Goal: Register for event/course

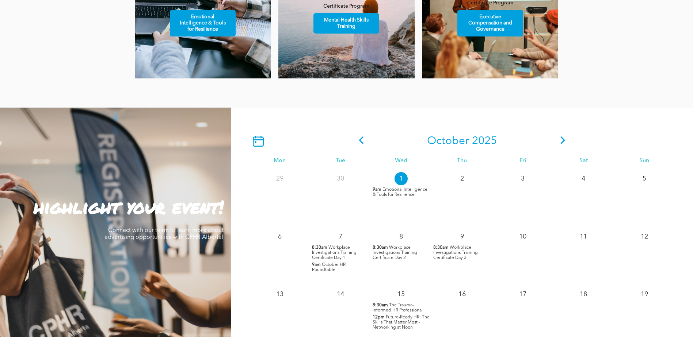
scroll to position [584, 0]
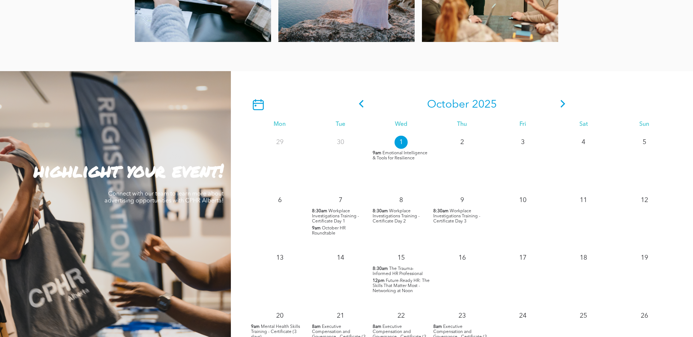
click at [328, 214] on span "Workplace Investigations Training - Certificate Day 1" at bounding box center [335, 216] width 47 height 15
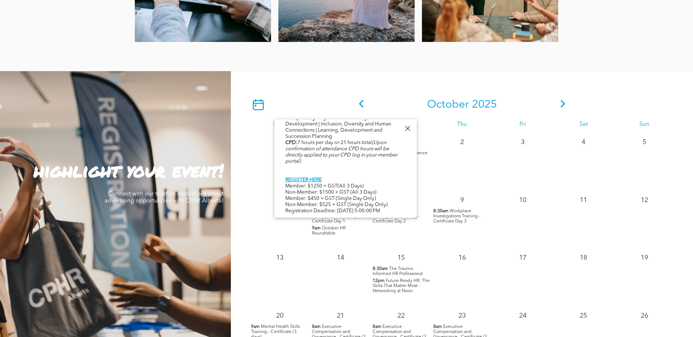
scroll to position [621, 0]
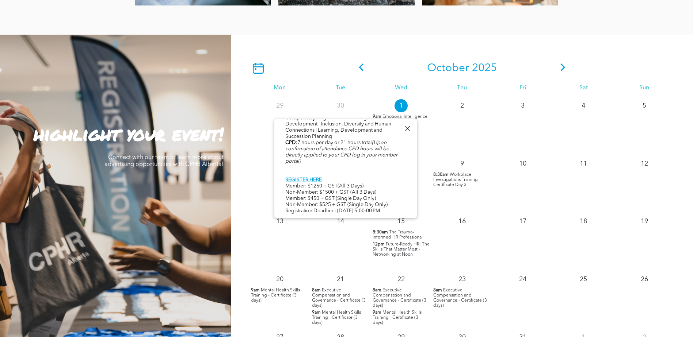
click at [326, 250] on div "14" at bounding box center [340, 241] width 61 height 58
click at [408, 127] on div at bounding box center [407, 129] width 10 height 10
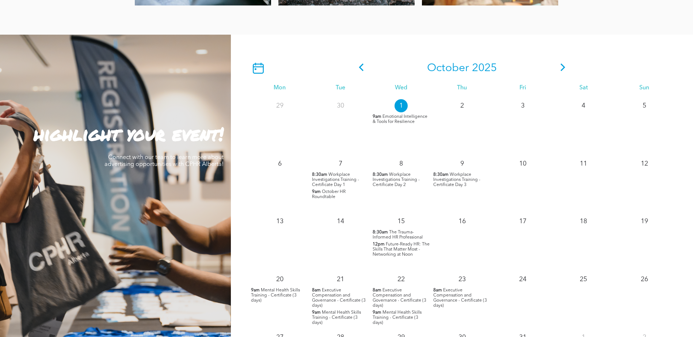
click at [562, 66] on icon at bounding box center [562, 68] width 5 height 8
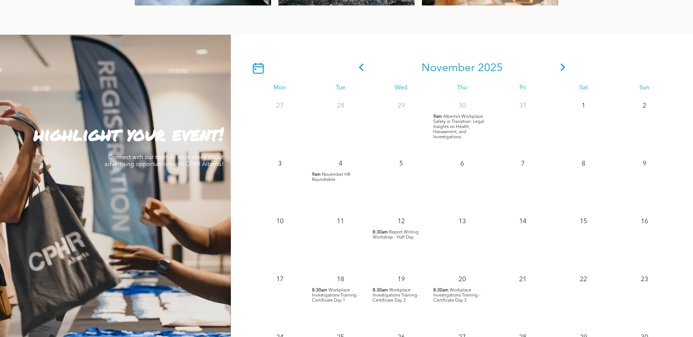
click at [331, 295] on span "Workplace Investigations Training - Certificate Day 1" at bounding box center [335, 295] width 47 height 15
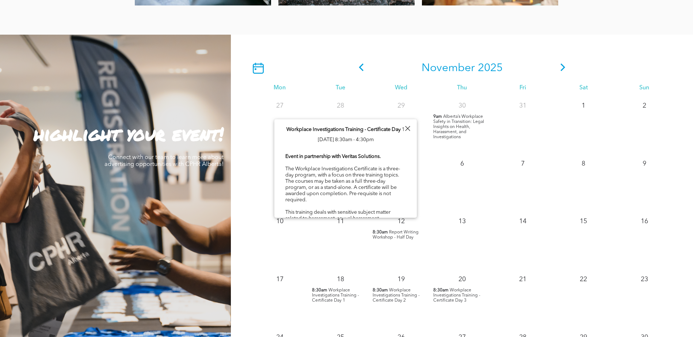
click at [407, 128] on div at bounding box center [407, 129] width 10 height 10
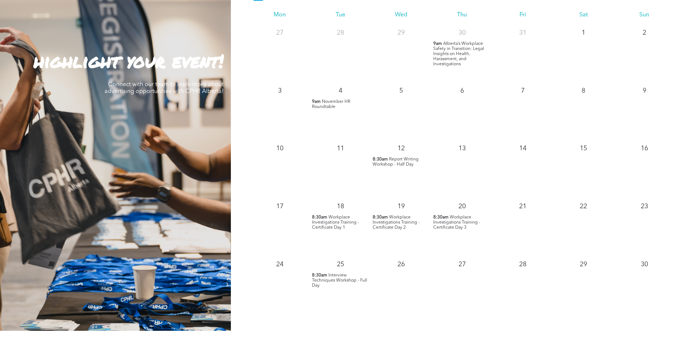
scroll to position [730, 0]
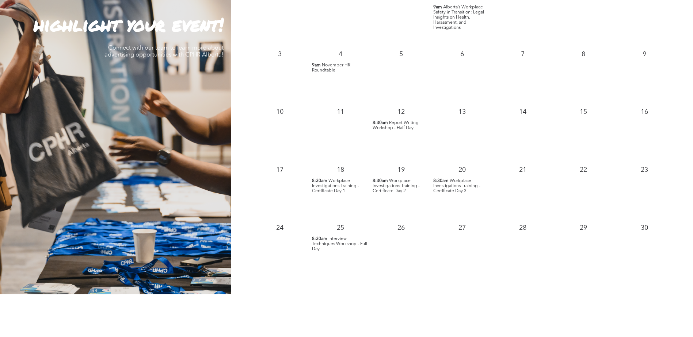
click at [392, 124] on span "Report Writing Workshop - Half Day" at bounding box center [395, 125] width 46 height 9
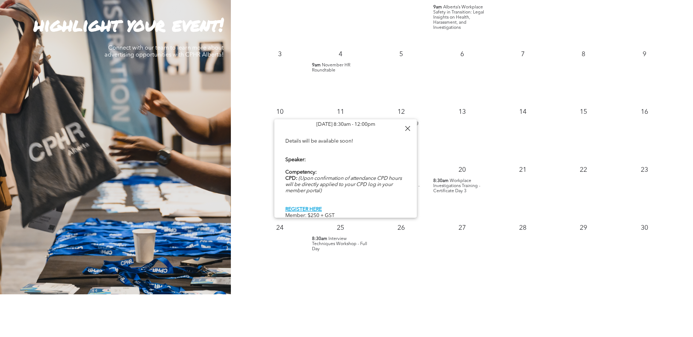
scroll to position [0, 0]
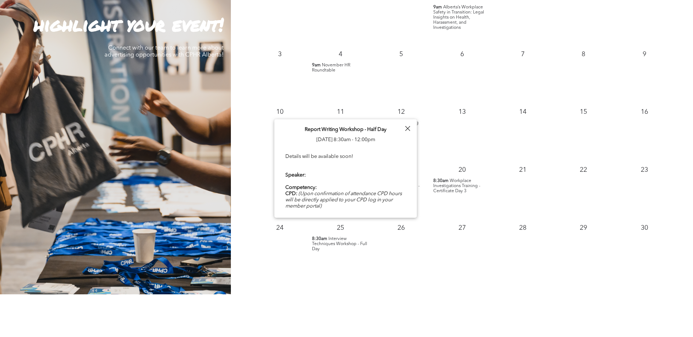
click at [407, 127] on div at bounding box center [407, 129] width 10 height 10
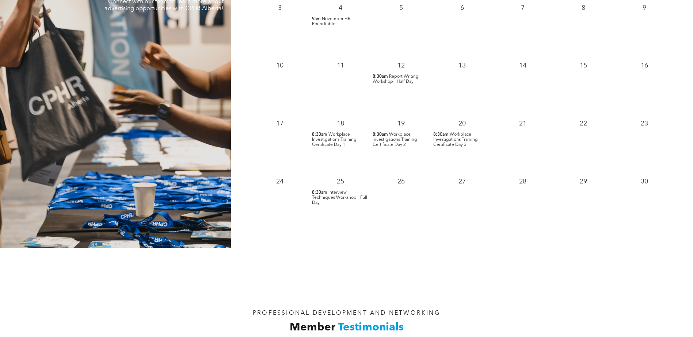
scroll to position [667, 0]
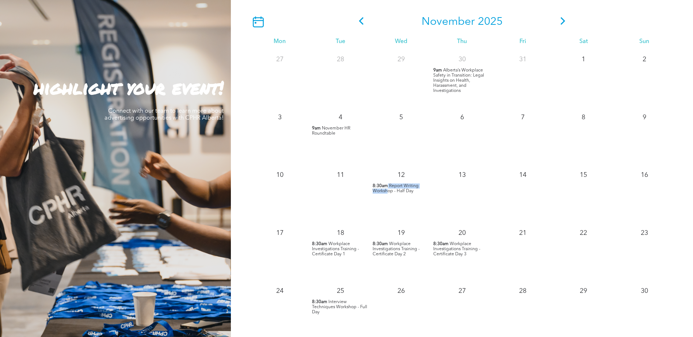
click at [388, 189] on p "8:30am Report Writing Workshop - Half Day" at bounding box center [400, 189] width 57 height 10
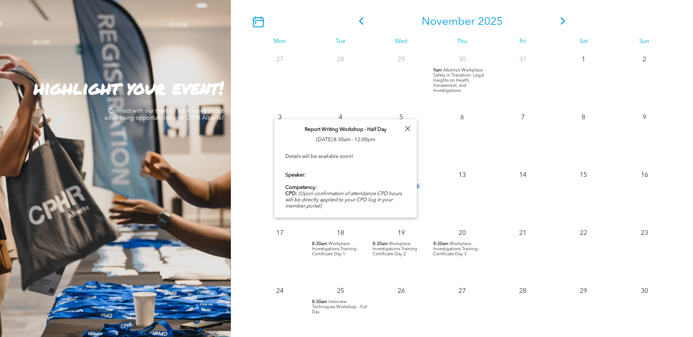
scroll to position [15, 0]
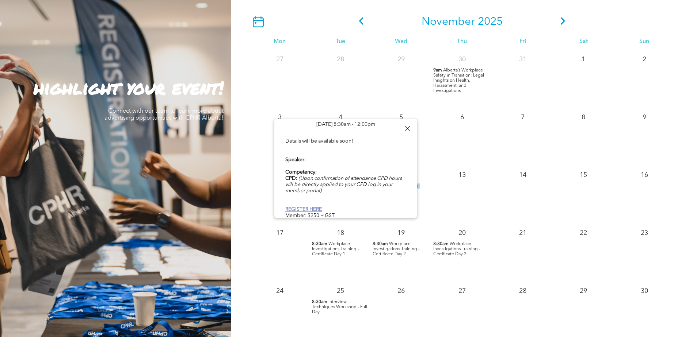
click at [299, 207] on link "REGISTER HERE" at bounding box center [303, 209] width 37 height 5
